Goal: Answer question/provide support: Ask a question

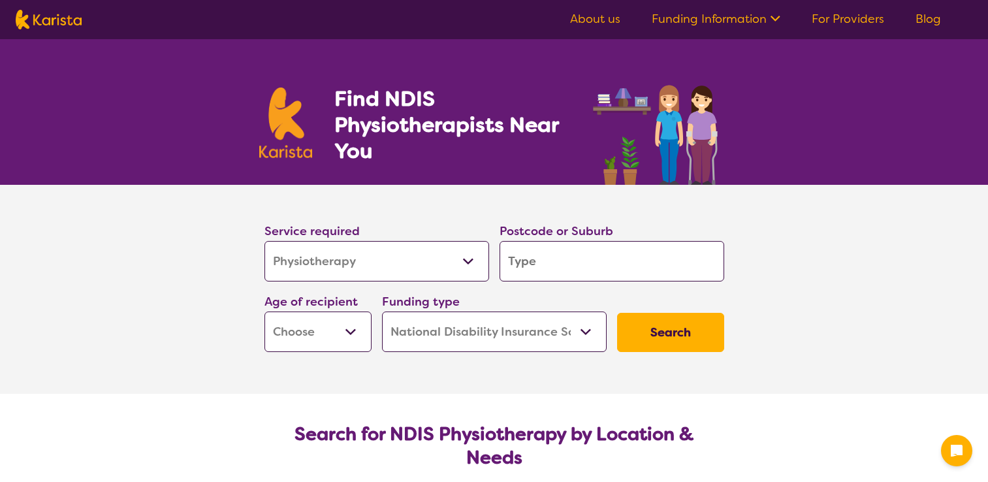
select select "Physiotherapy"
select select "NDIS"
select select "Physiotherapy"
select select "NDIS"
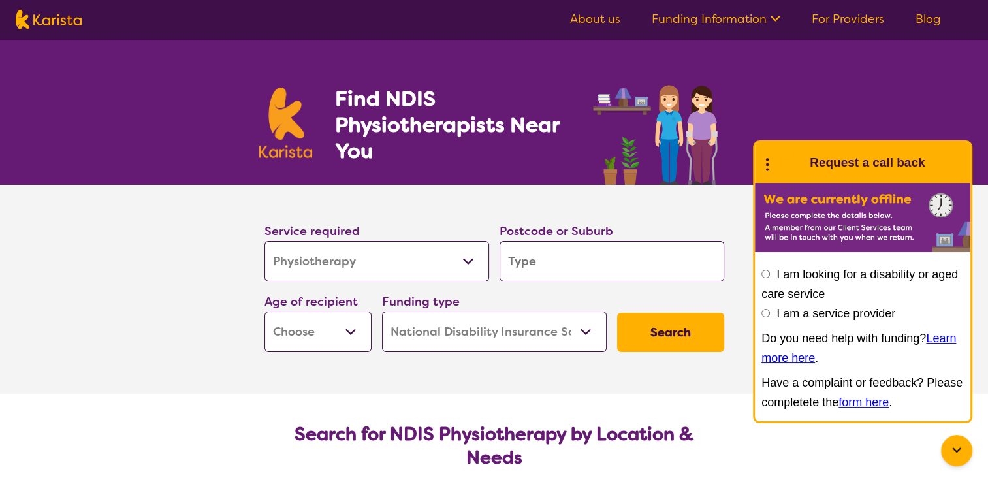
click at [585, 252] on input "search" at bounding box center [611, 261] width 225 height 40
type input "3"
type input "30"
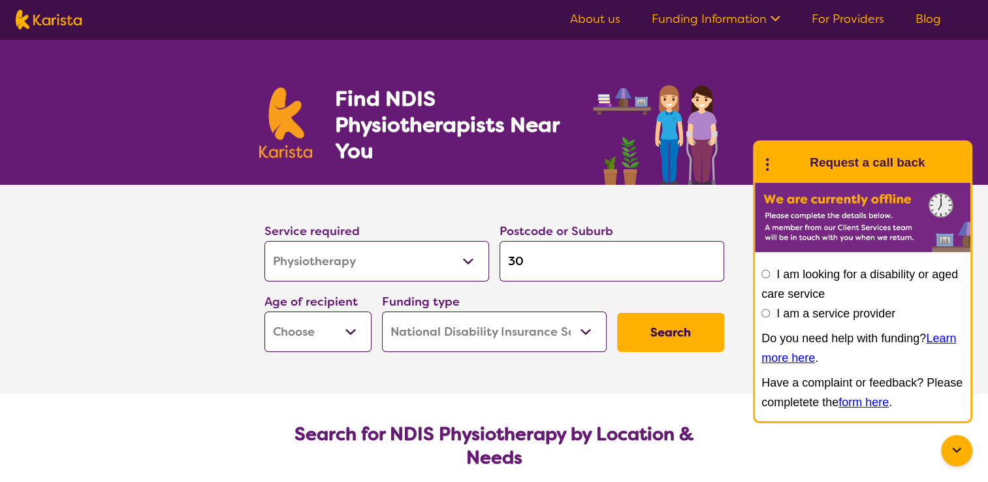
type input "303"
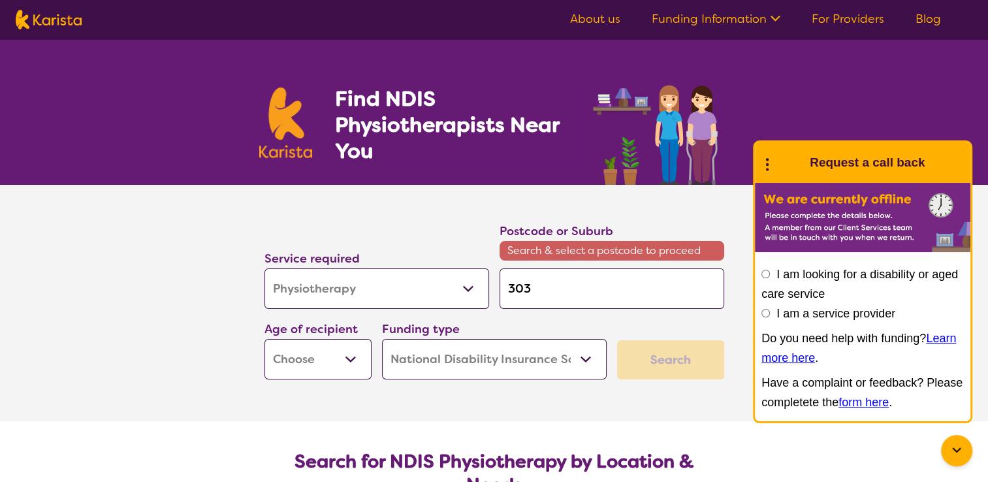
type input "3030"
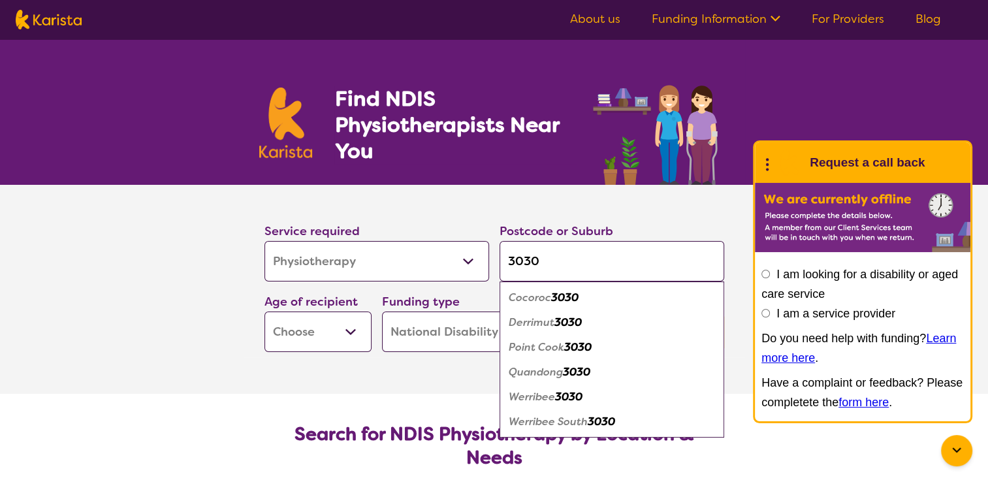
type input "3030"
click at [554, 393] on em "Werribee" at bounding box center [532, 397] width 46 height 14
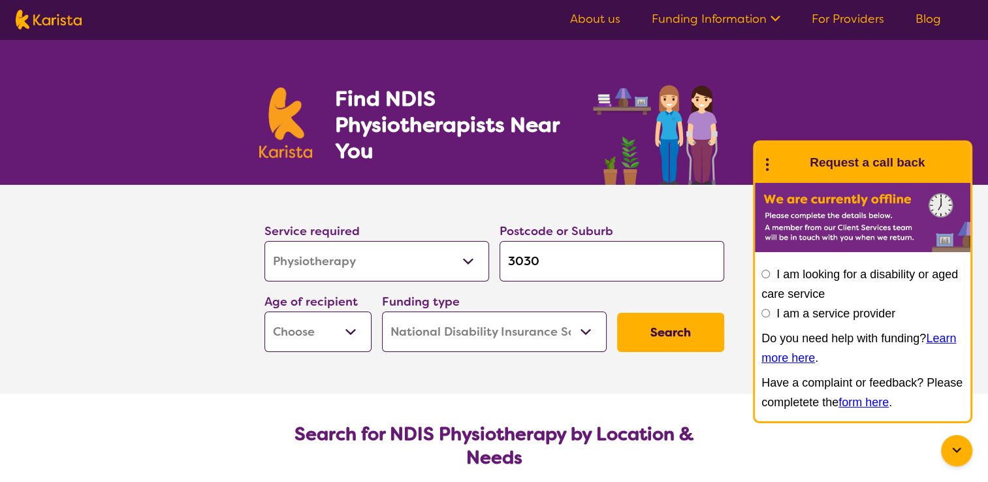
click at [351, 339] on select "Early Childhood - 0 to 9 Child - 10 to 11 Adolescent - 12 to 17 Adult - 18 to 6…" at bounding box center [317, 331] width 107 height 40
select select "EC"
click at [264, 311] on select "Early Childhood - 0 to 9 Child - 10 to 11 Adolescent - 12 to 17 Adult - 18 to 6…" at bounding box center [317, 331] width 107 height 40
select select "EC"
click at [686, 327] on button "Search" at bounding box center [670, 332] width 107 height 39
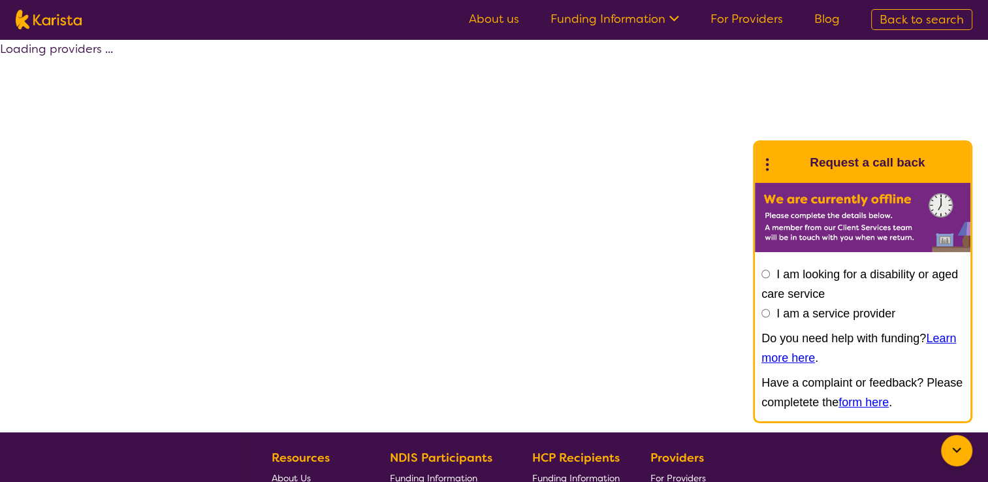
select select "by_score"
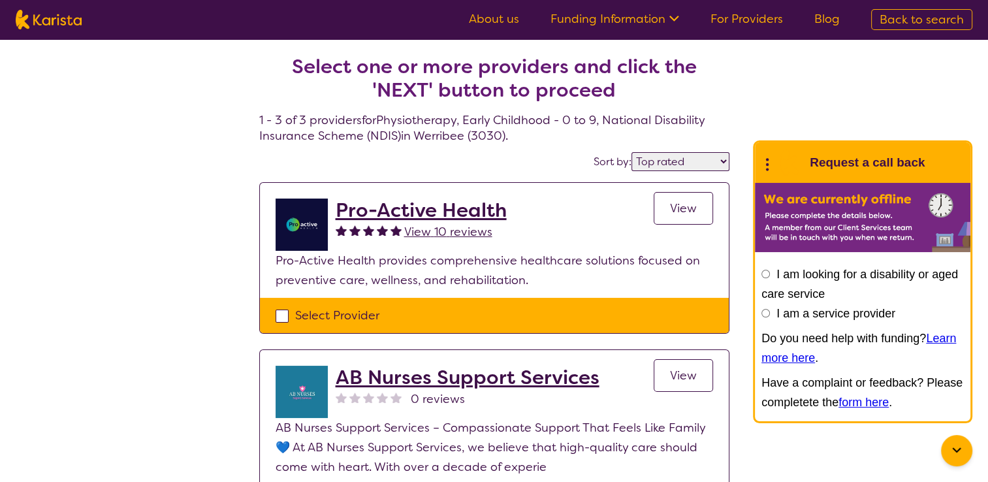
click at [127, 378] on div "Select one or more providers and click the 'NEXT' button to proceed 1 - 3 of 3 …" at bounding box center [494, 392] width 988 height 706
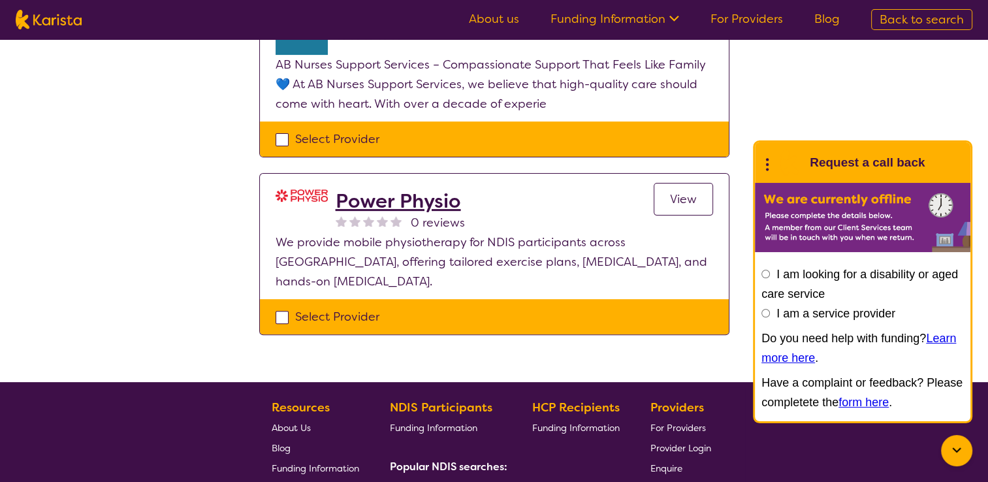
scroll to position [366, 0]
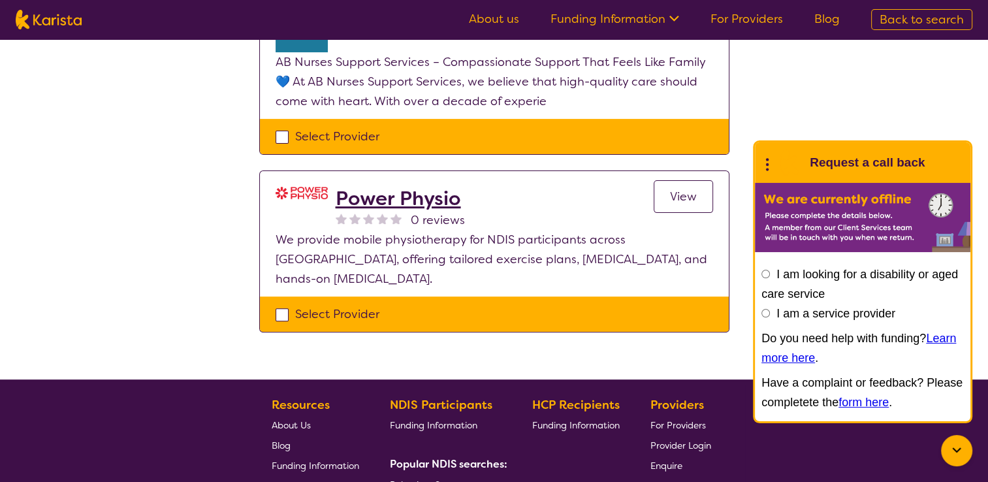
click at [119, 235] on div "Select one or more providers and click the 'NEXT' button to proceed 1 - 3 of 3 …" at bounding box center [494, 27] width 988 height 706
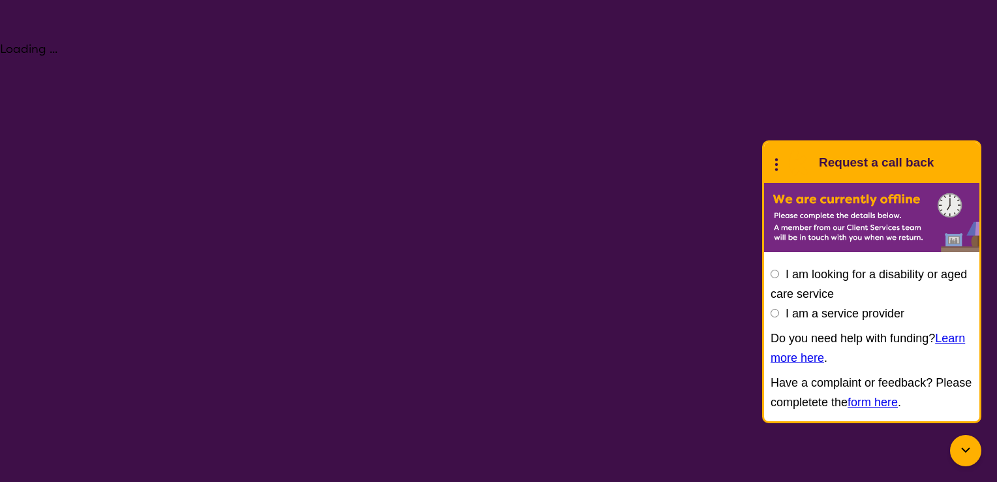
select select "Physiotherapy"
select select "EC"
select select "NDIS"
select select "Physiotherapy"
select select "EC"
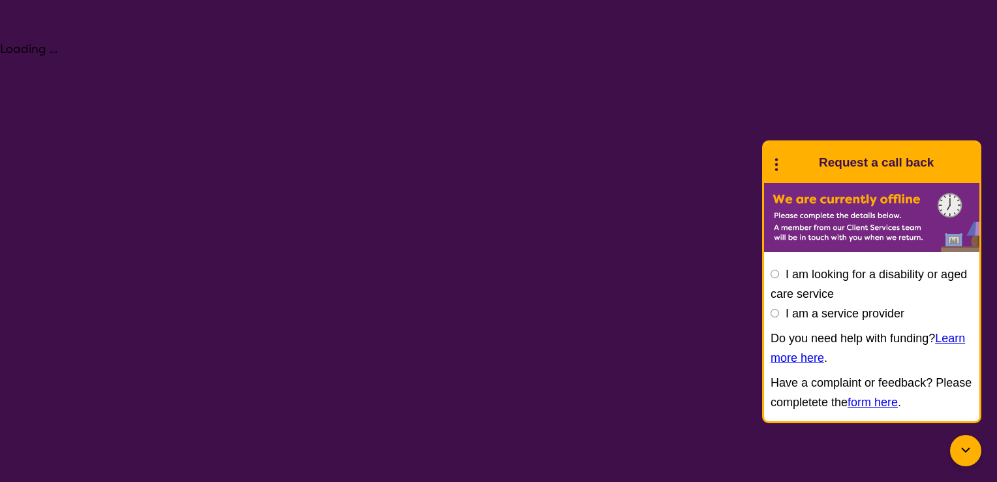
select select "NDIS"
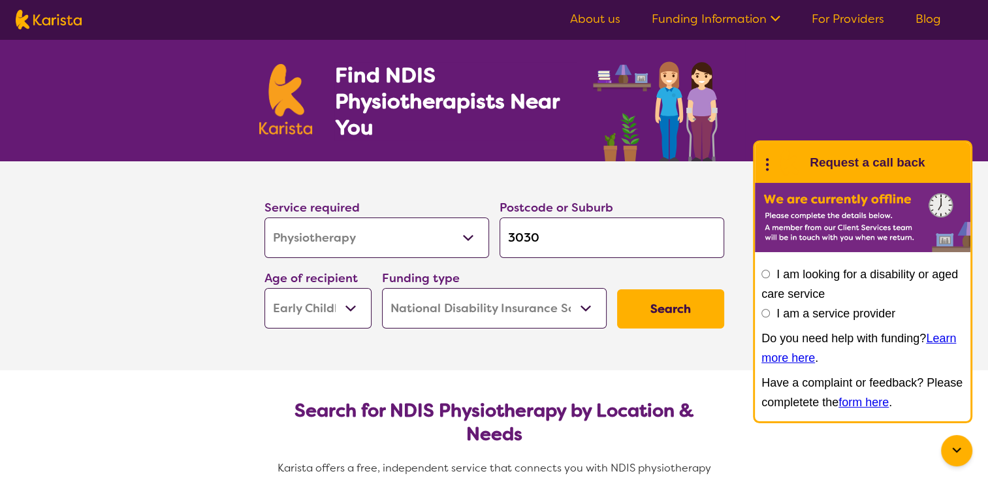
scroll to position [26, 0]
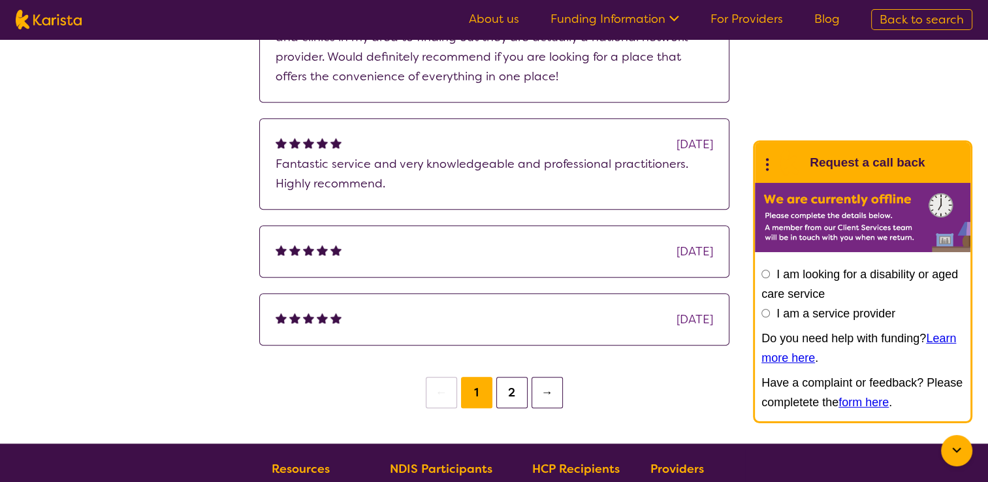
scroll to position [1253, 0]
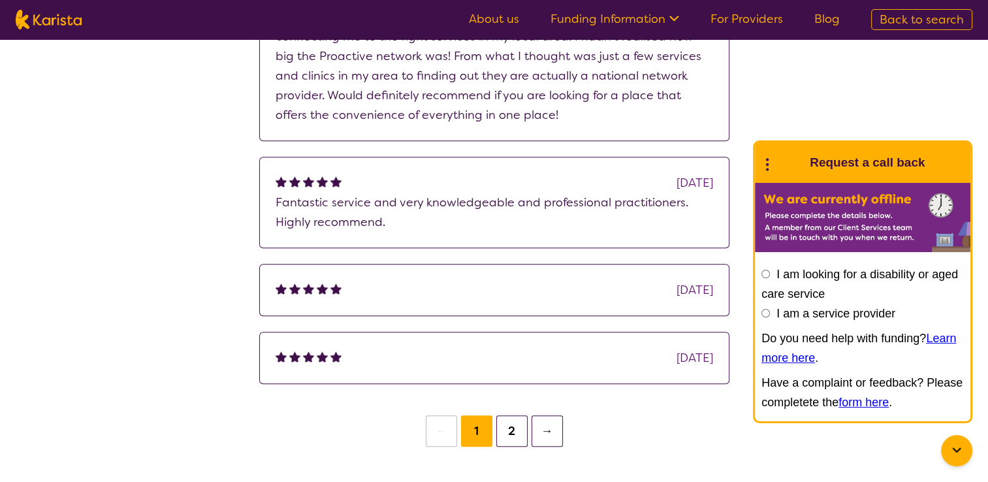
click at [512, 415] on button "2" at bounding box center [511, 430] width 31 height 31
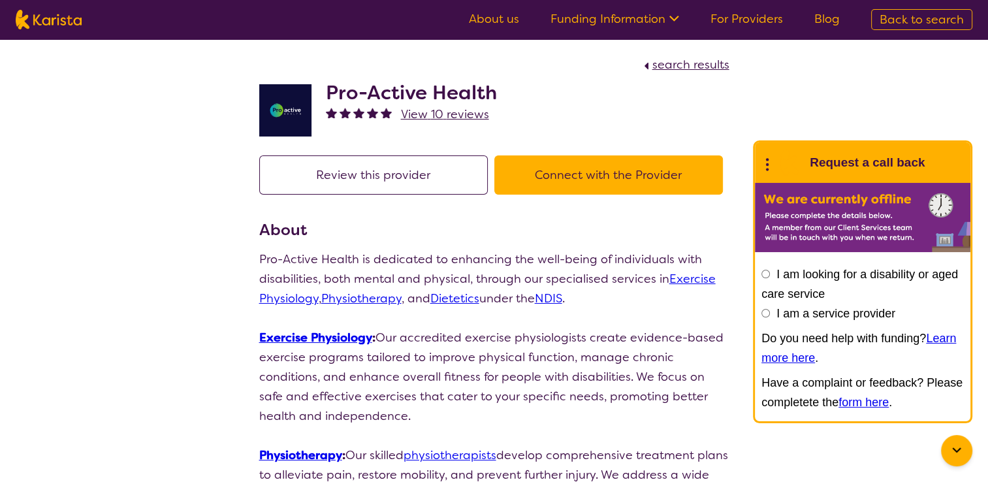
click at [618, 170] on button "Connect with the Provider" at bounding box center [608, 174] width 228 height 39
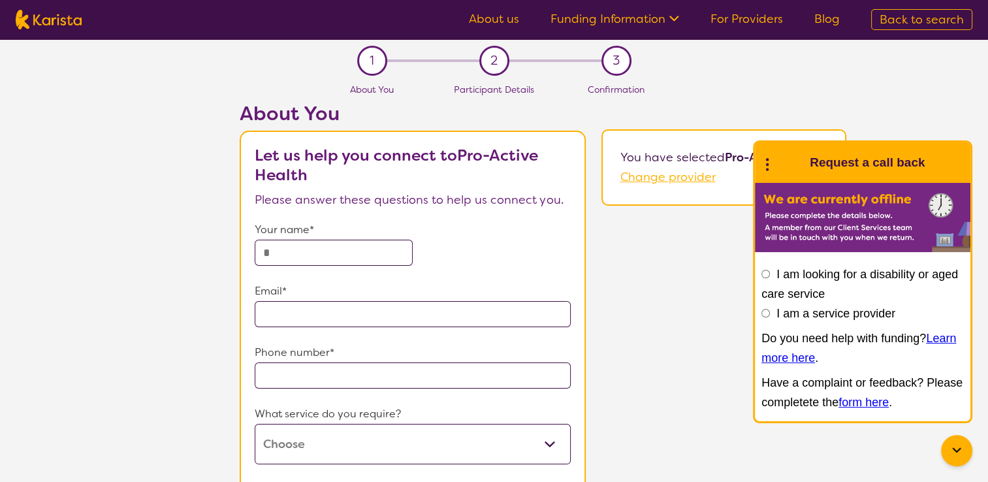
click at [96, 270] on section "1 About You 2 Participant Details 3 Confirmation About You Let us help you conn…" at bounding box center [494, 443] width 988 height 809
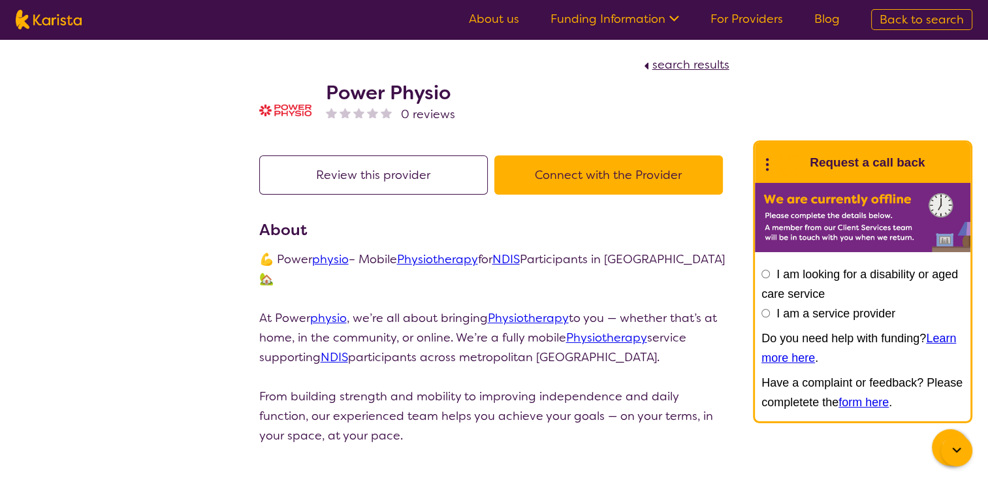
click at [574, 166] on button "Connect with the Provider" at bounding box center [608, 174] width 228 height 39
